Goal: Transaction & Acquisition: Purchase product/service

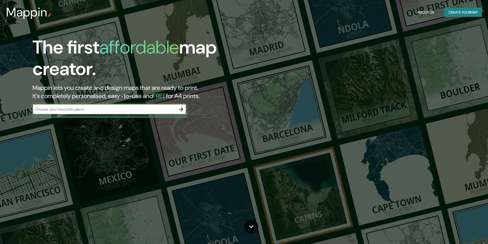
click at [71, 110] on input "text" at bounding box center [104, 109] width 143 height 6
type input "castellon de la plana"
click at [182, 110] on icon "button" at bounding box center [181, 109] width 6 height 6
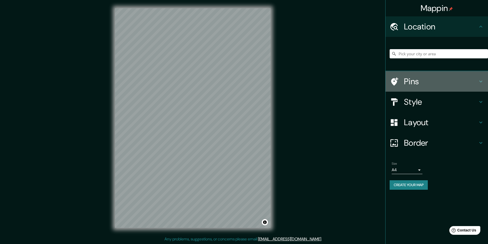
click at [409, 81] on h4 "Pins" at bounding box center [441, 81] width 74 height 10
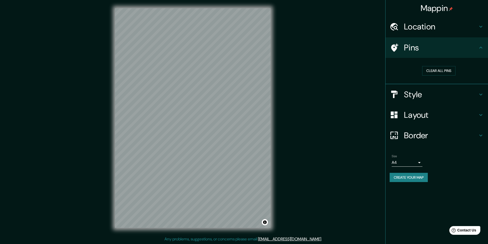
click at [470, 53] on div "Pins" at bounding box center [436, 47] width 102 height 20
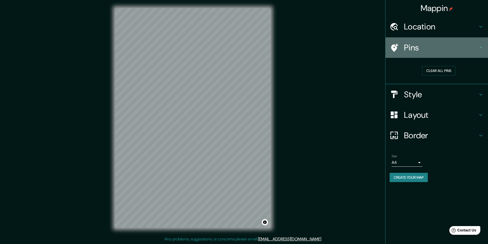
click at [483, 47] on icon at bounding box center [480, 48] width 6 height 6
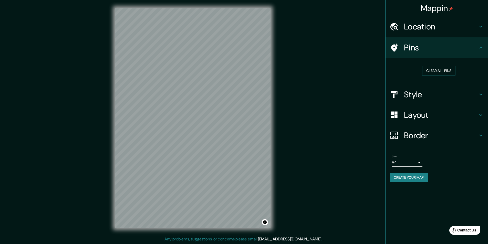
click at [480, 47] on icon at bounding box center [480, 48] width 6 height 6
click at [202, 150] on div at bounding box center [202, 148] width 4 height 4
click at [476, 96] on h4 "Style" at bounding box center [441, 94] width 74 height 10
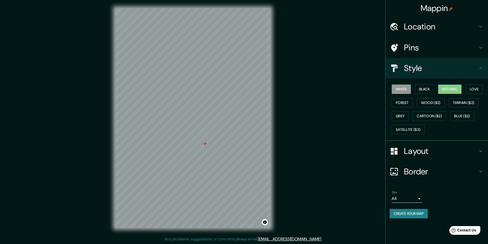
click at [447, 89] on button "Natural" at bounding box center [450, 88] width 24 height 9
click at [470, 88] on button "Love" at bounding box center [473, 88] width 17 height 9
click at [404, 104] on button "Forest" at bounding box center [401, 102] width 21 height 9
click at [429, 103] on button "Wood ($2)" at bounding box center [431, 102] width 28 height 9
click at [453, 103] on button "Terrain ($2)" at bounding box center [463, 102] width 30 height 9
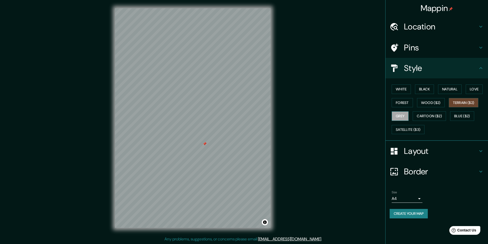
click at [406, 116] on button "Grey" at bounding box center [399, 115] width 17 height 9
click at [429, 115] on button "Cartoon ($2)" at bounding box center [428, 115] width 33 height 9
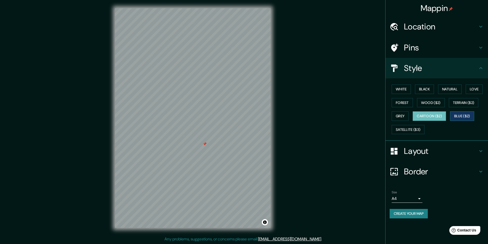
click at [462, 115] on button "Blue ($2)" at bounding box center [462, 115] width 24 height 9
click at [400, 120] on button "Grey" at bounding box center [399, 115] width 17 height 9
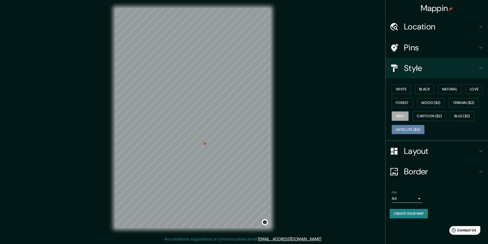
click at [407, 128] on button "Satellite ($3)" at bounding box center [407, 129] width 33 height 9
click at [204, 141] on div at bounding box center [202, 141] width 4 height 4
click at [439, 154] on h4 "Layout" at bounding box center [441, 151] width 74 height 10
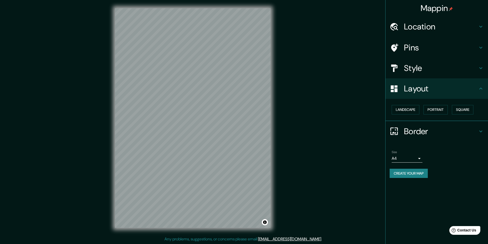
click at [480, 86] on icon at bounding box center [480, 88] width 6 height 6
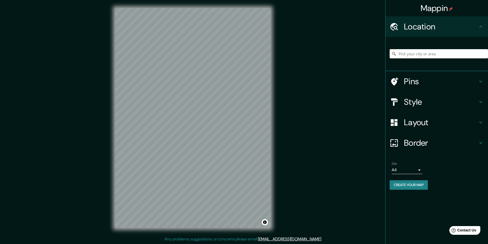
click at [427, 123] on h4 "Layout" at bounding box center [441, 122] width 74 height 10
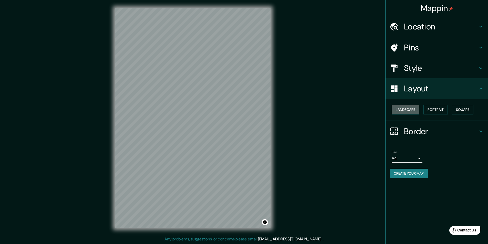
click at [408, 106] on button "Landscape" at bounding box center [405, 109] width 28 height 9
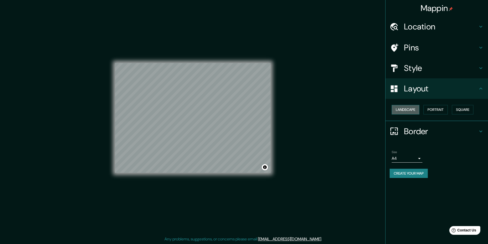
click at [411, 109] on button "Landscape" at bounding box center [405, 109] width 28 height 9
click at [437, 110] on button "Portrait" at bounding box center [435, 109] width 24 height 9
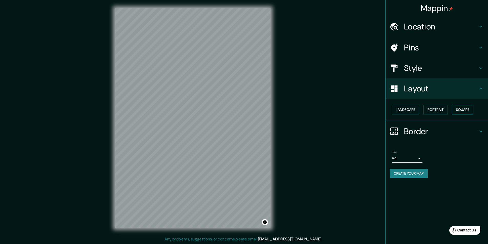
click at [465, 109] on button "Square" at bounding box center [461, 109] width 21 height 9
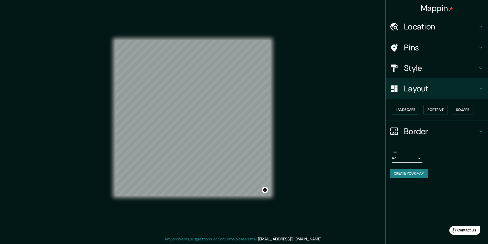
click at [410, 109] on button "Landscape" at bounding box center [405, 109] width 28 height 9
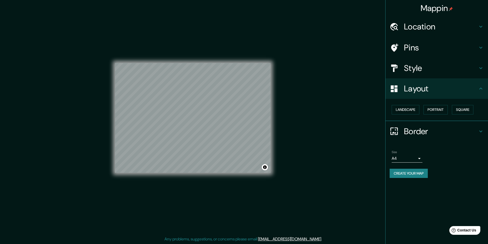
click at [419, 131] on h4 "Border" at bounding box center [441, 131] width 74 height 10
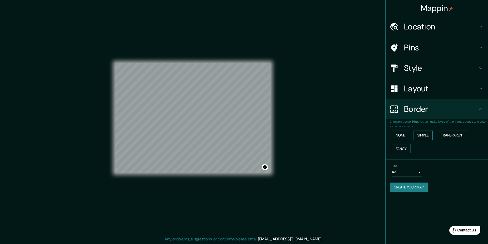
click at [420, 136] on button "Simple" at bounding box center [422, 135] width 19 height 9
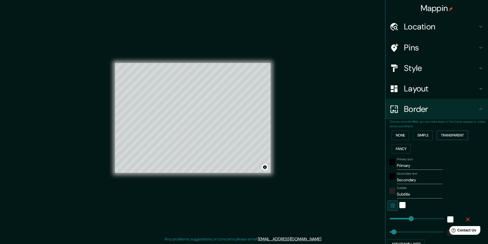
click at [445, 134] on button "Transparent" at bounding box center [451, 135] width 31 height 9
click at [401, 147] on button "Fancy" at bounding box center [400, 148] width 19 height 9
click at [398, 137] on button "None" at bounding box center [399, 135] width 17 height 9
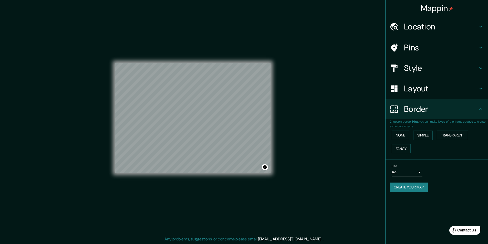
click at [419, 171] on body "Mappin Location Pins Style Layout Border Choose a border. Hint : you can make l…" at bounding box center [244, 122] width 488 height 244
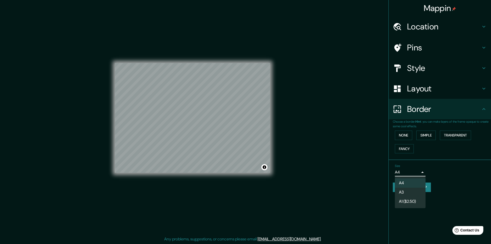
click at [403, 194] on li "A3" at bounding box center [410, 192] width 31 height 9
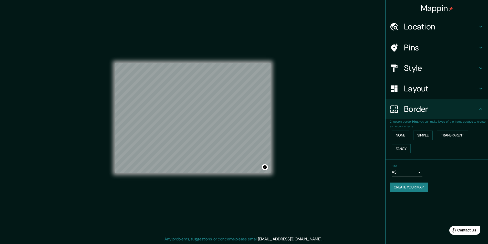
click at [419, 175] on body "Mappin Location Pins Style Layout Border Choose a border. Hint : you can make l…" at bounding box center [244, 122] width 488 height 244
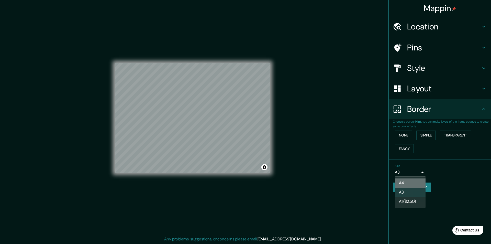
click at [409, 184] on li "A4" at bounding box center [410, 182] width 31 height 9
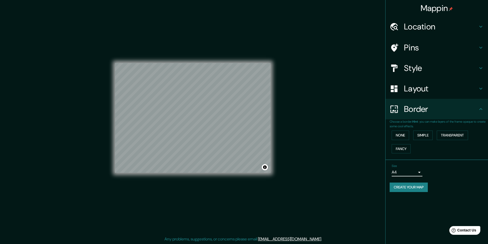
click at [417, 68] on h4 "Style" at bounding box center [441, 68] width 74 height 10
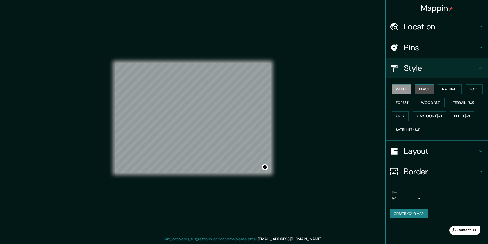
click at [423, 89] on button "Black" at bounding box center [424, 88] width 19 height 9
click at [405, 89] on button "White" at bounding box center [400, 88] width 19 height 9
click at [423, 89] on button "Black" at bounding box center [424, 88] width 19 height 9
click at [406, 91] on button "White" at bounding box center [400, 88] width 19 height 9
click at [481, 69] on icon at bounding box center [480, 68] width 6 height 6
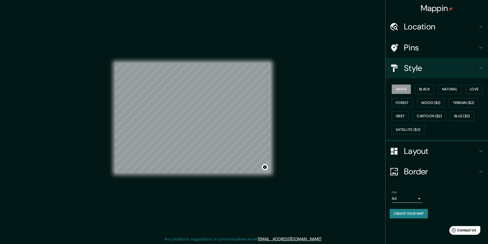
click at [481, 26] on icon at bounding box center [480, 27] width 6 height 6
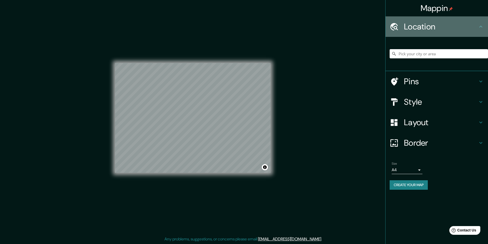
click at [481, 26] on icon at bounding box center [480, 27] width 3 height 2
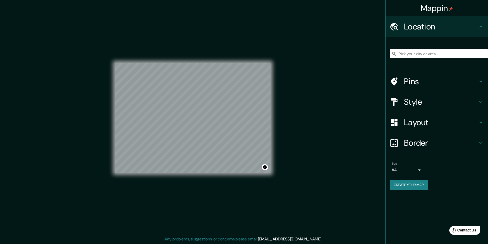
click at [480, 81] on icon at bounding box center [480, 82] width 3 height 2
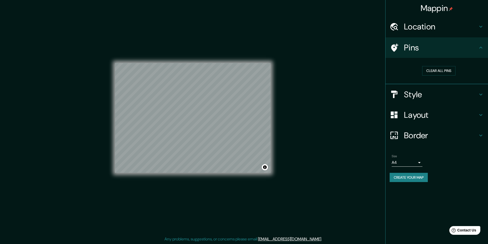
click at [479, 27] on icon at bounding box center [480, 27] width 6 height 6
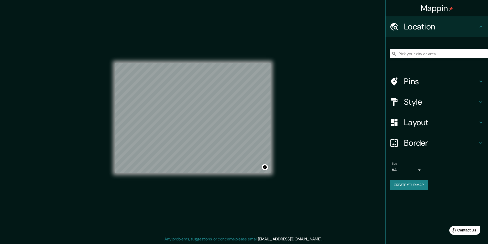
click at [480, 24] on icon at bounding box center [480, 27] width 6 height 6
click at [479, 80] on icon at bounding box center [480, 81] width 6 height 6
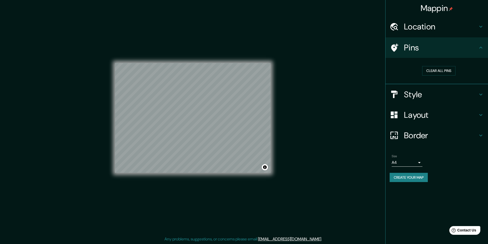
click at [480, 91] on icon at bounding box center [480, 94] width 6 height 6
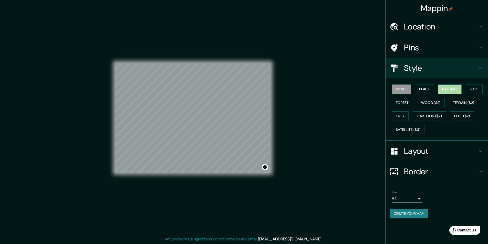
click at [450, 90] on button "Natural" at bounding box center [450, 88] width 24 height 9
click at [467, 89] on div "White Black Natural Love Forest Wood ($2) Terrain ($2) Grey Cartoon ($2) Blue (…" at bounding box center [438, 109] width 98 height 54
click at [402, 89] on button "White" at bounding box center [400, 88] width 19 height 9
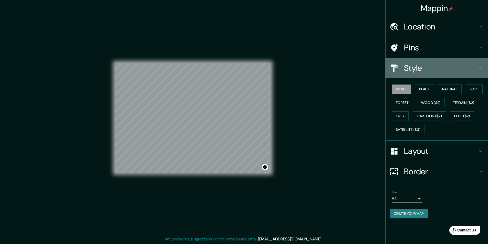
click at [481, 67] on icon at bounding box center [480, 68] width 6 height 6
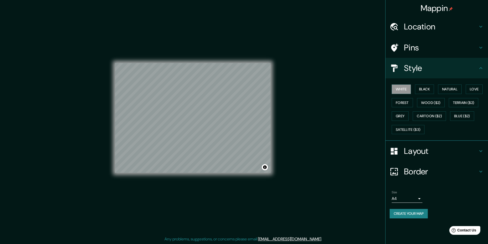
click at [477, 168] on div "Border" at bounding box center [436, 171] width 102 height 20
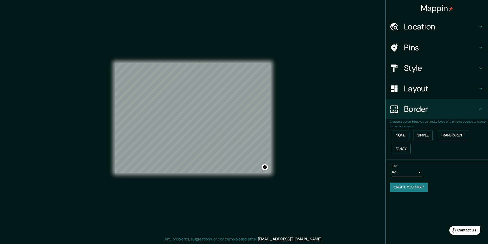
click at [401, 134] on button "None" at bounding box center [399, 135] width 17 height 9
click at [474, 89] on h4 "Layout" at bounding box center [441, 88] width 74 height 10
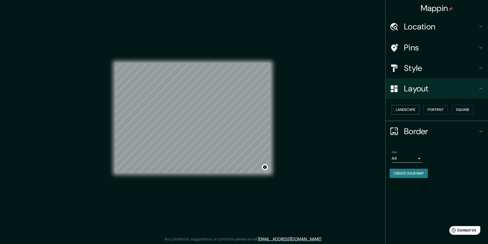
click at [407, 111] on button "Landscape" at bounding box center [405, 109] width 28 height 9
click at [444, 111] on button "Portrait" at bounding box center [435, 109] width 24 height 9
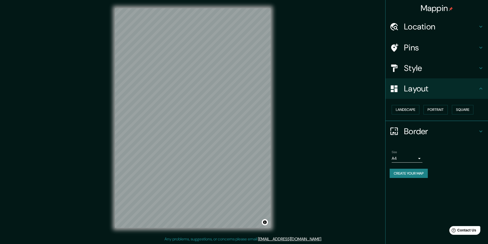
click at [329, 93] on div "Mappin Location Pins Style Layout Landscape Portrait Square Border Choose a bor…" at bounding box center [244, 122] width 488 height 244
